Goal: Find specific page/section: Find specific page/section

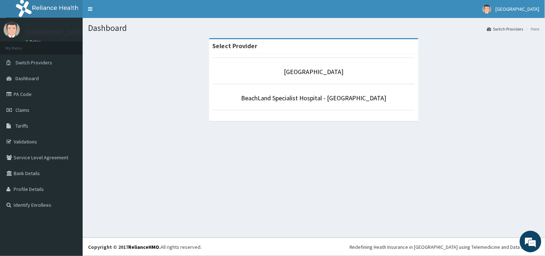
click at [307, 66] on li "[GEOGRAPHIC_DATA]" at bounding box center [314, 71] width 203 height 27
click at [303, 72] on link "[GEOGRAPHIC_DATA]" at bounding box center [314, 72] width 60 height 8
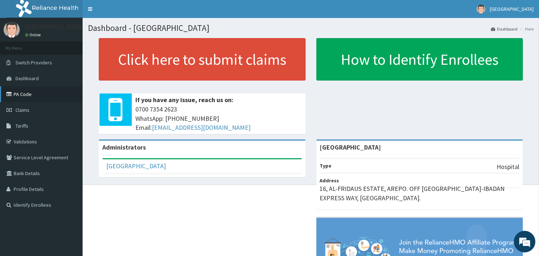
click at [29, 92] on link "PA Code" at bounding box center [41, 94] width 83 height 16
